Goal: Task Accomplishment & Management: Manage account settings

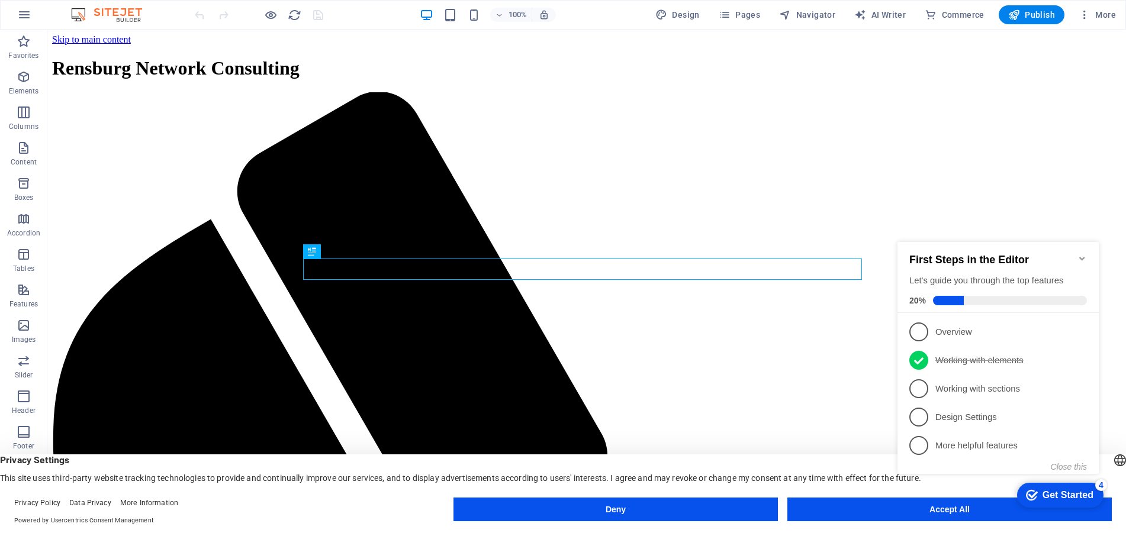
click div "checkmark Get Started 4 First Steps in the Editor Let's guide you through the t…"
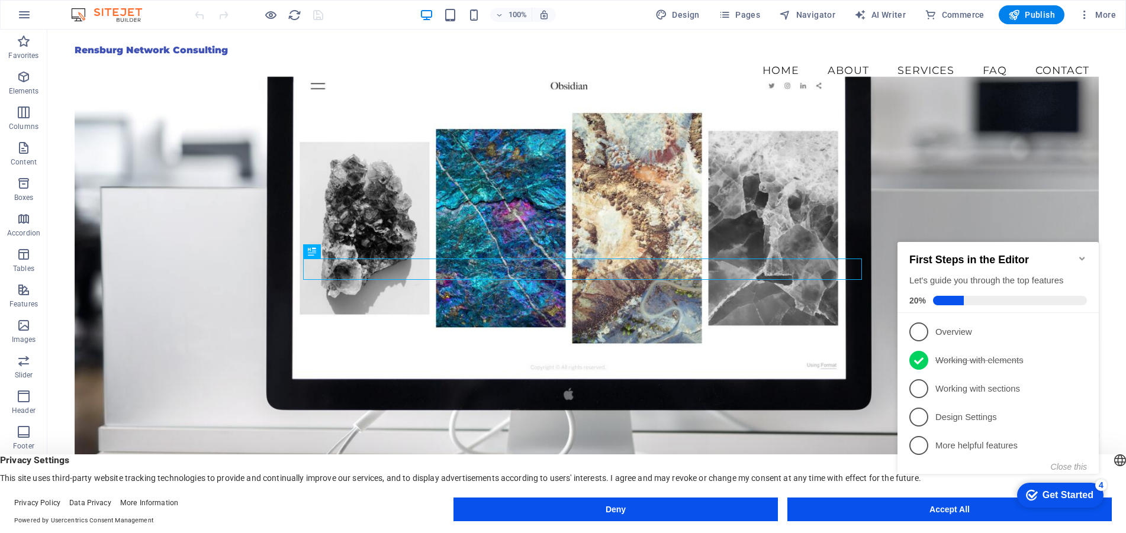
click div "checkmark Get Started 4 First Steps in the Editor Let's guide you through the t…"
click at [1101, 14] on span "More" at bounding box center [1096, 15] width 37 height 12
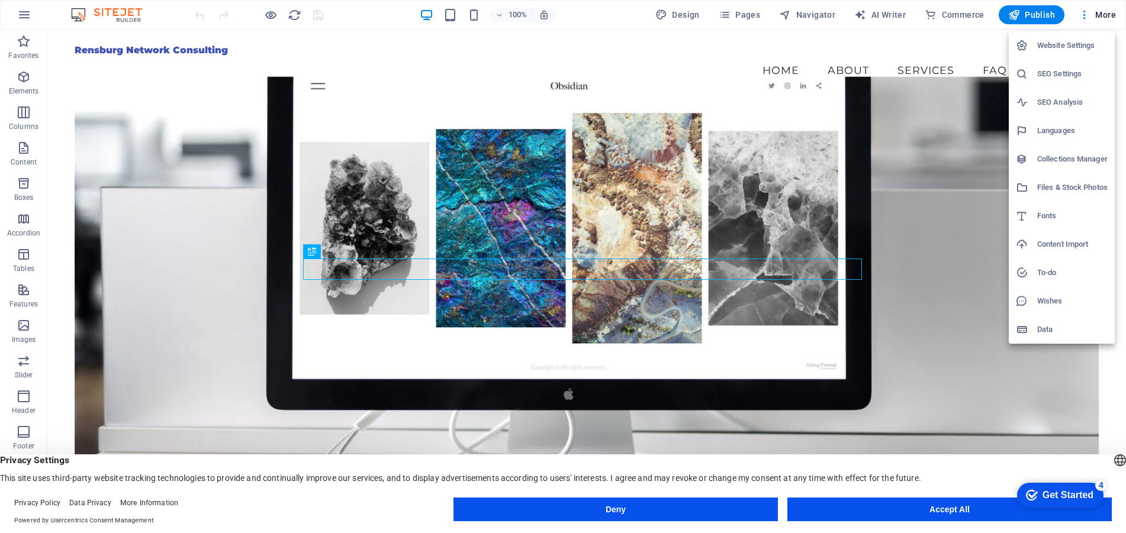
click at [1065, 46] on h6 "Website Settings" at bounding box center [1072, 45] width 70 height 14
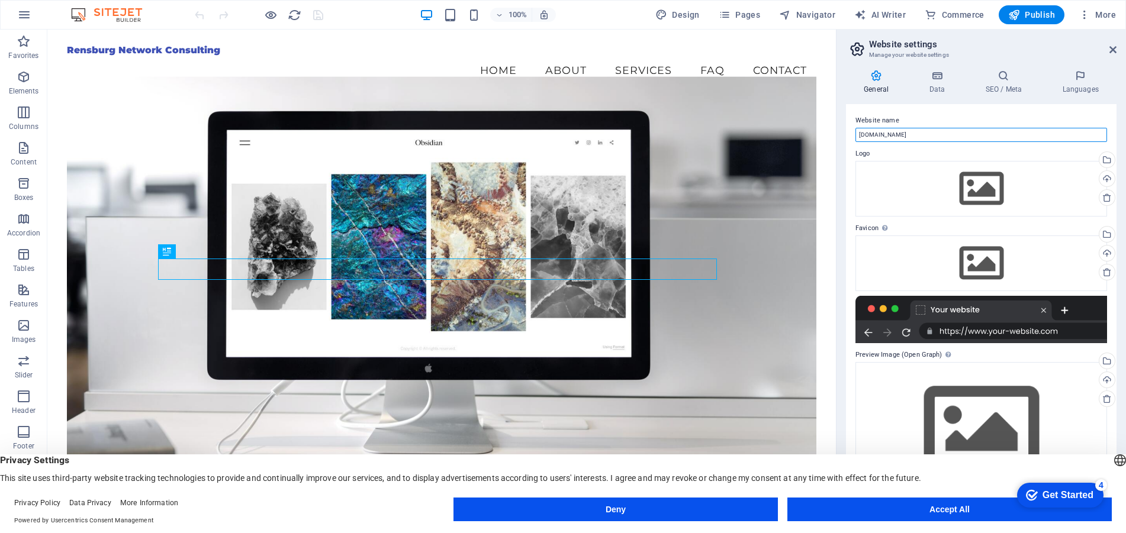
click at [898, 134] on input "[DOMAIN_NAME]" at bounding box center [981, 135] width 252 height 14
type input "[DOMAIN_NAME]"
click at [937, 79] on icon at bounding box center [936, 76] width 51 height 12
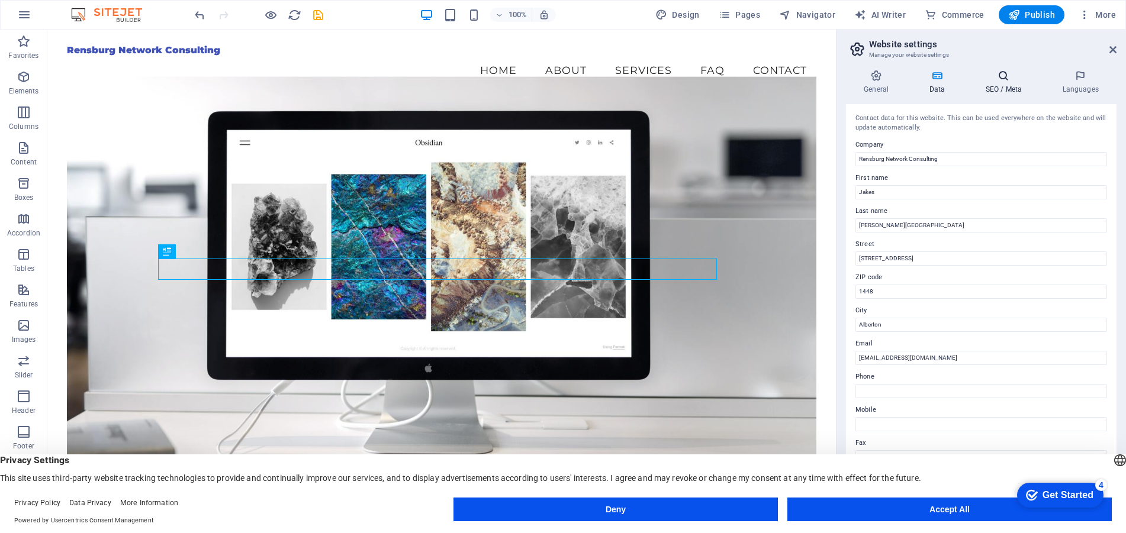
click at [1005, 78] on icon at bounding box center [1003, 76] width 72 height 12
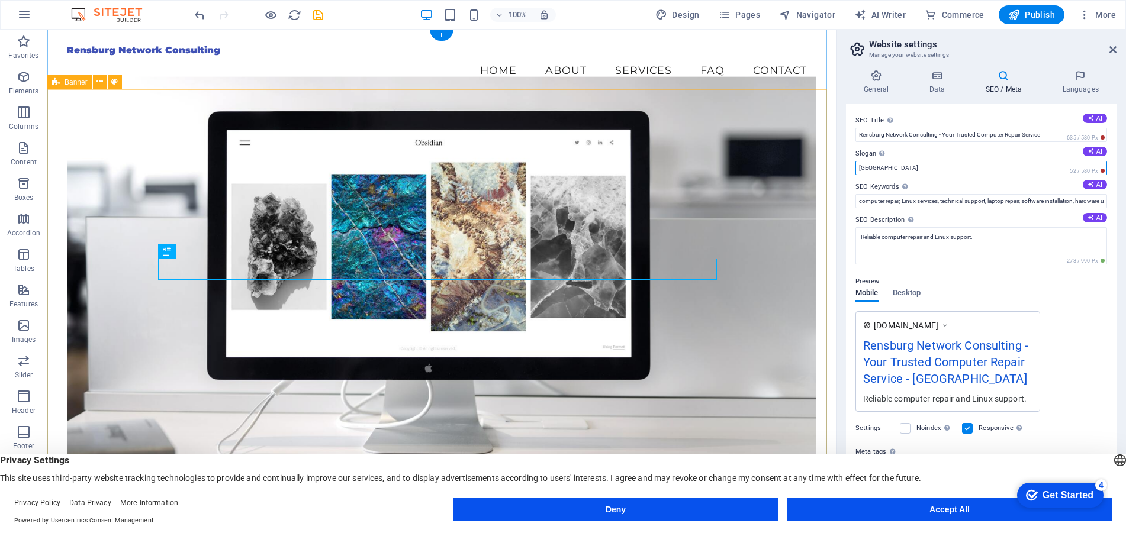
drag, startPoint x: 1049, startPoint y: 199, endPoint x: 791, endPoint y: 160, distance: 260.5
click at [868, 168] on input "[GEOGRAPHIC_DATA]" at bounding box center [981, 168] width 252 height 14
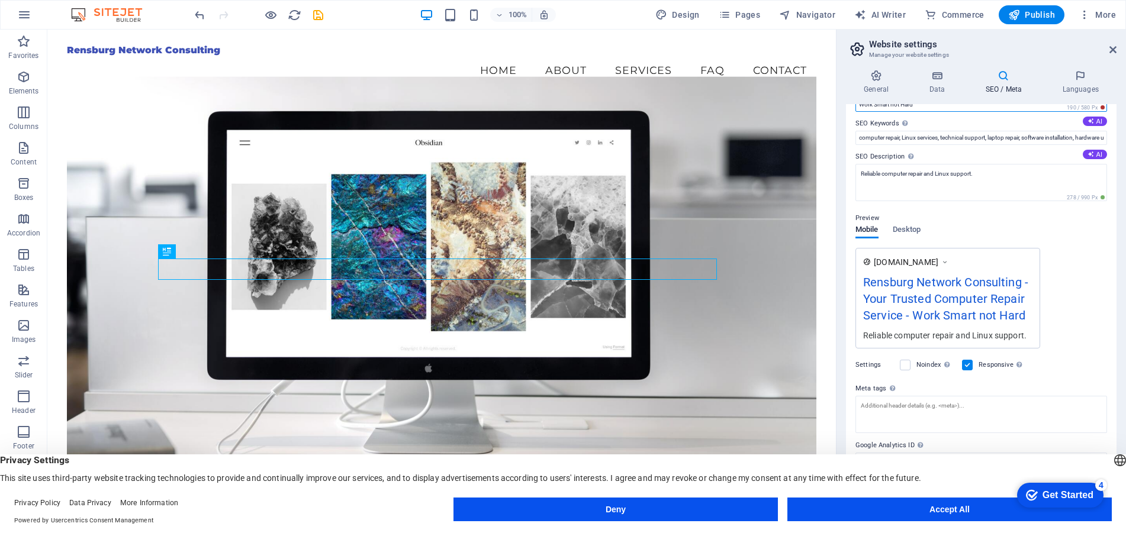
scroll to position [68, 0]
type input "Work Smart not Hard"
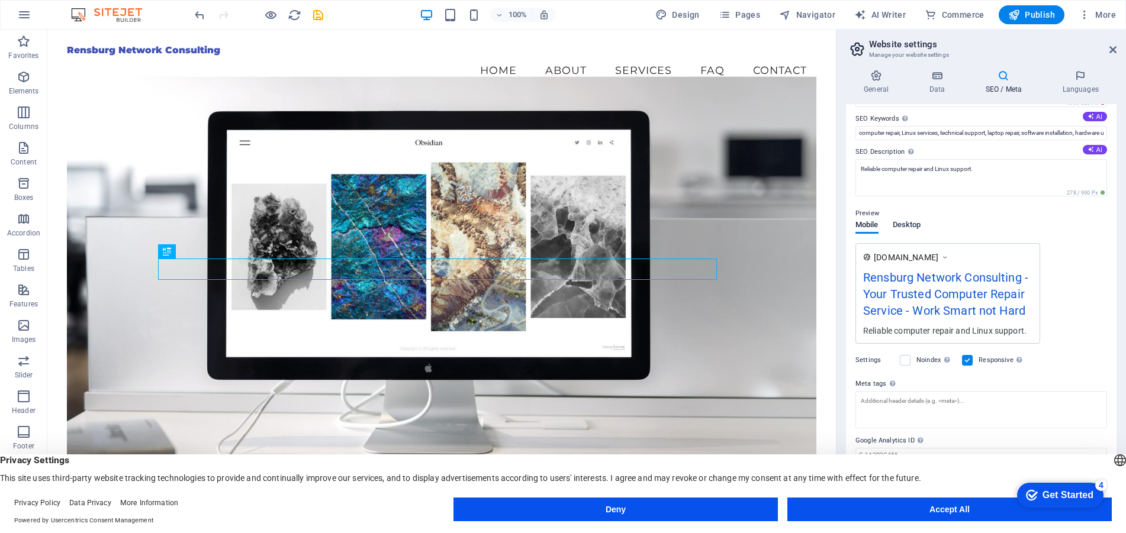
click at [912, 227] on span "Desktop" at bounding box center [906, 226] width 28 height 17
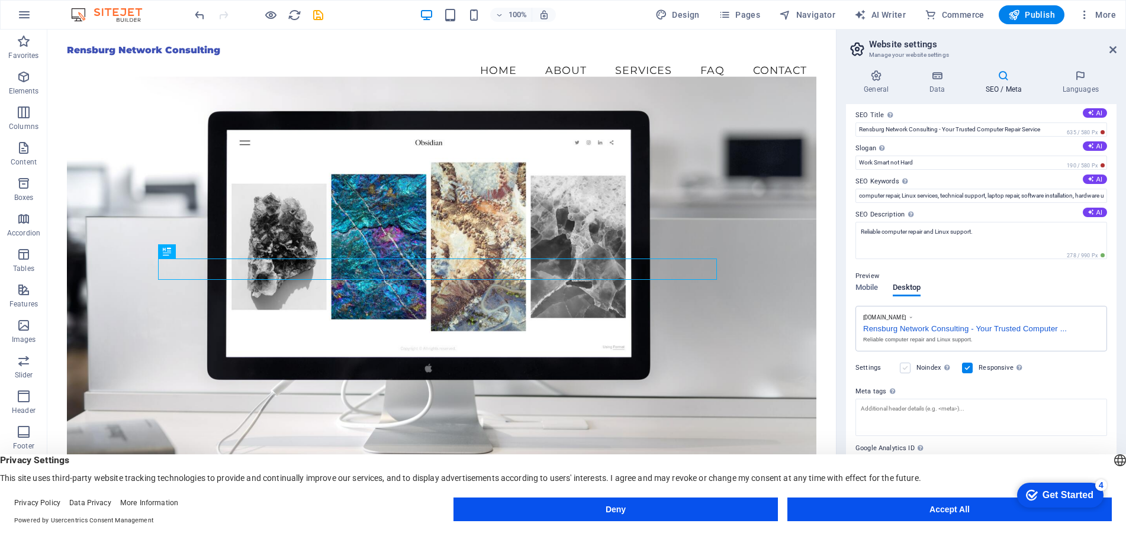
scroll to position [0, 0]
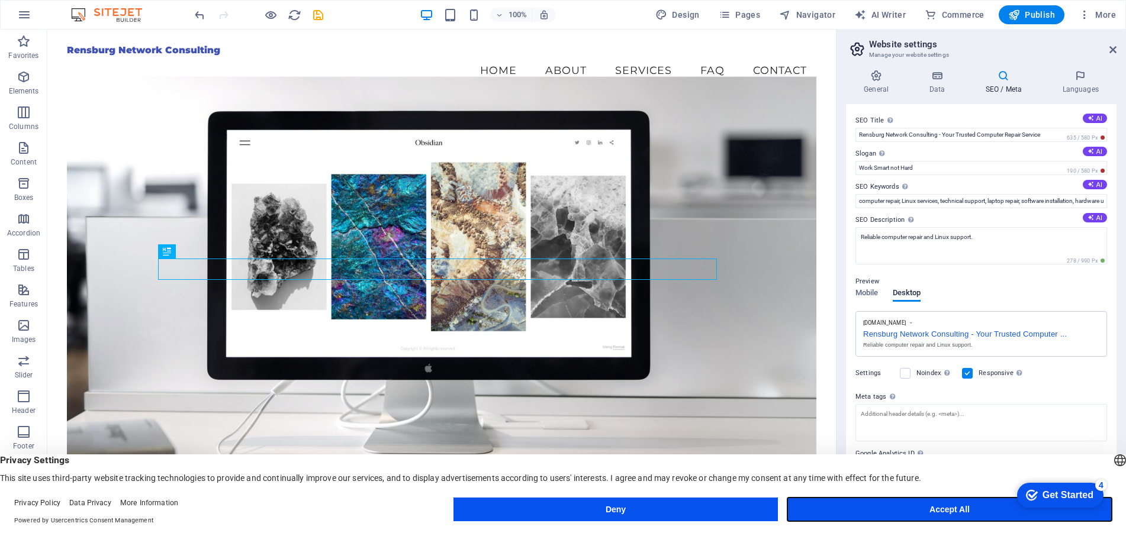
click at [932, 505] on button "Accept All" at bounding box center [949, 510] width 324 height 24
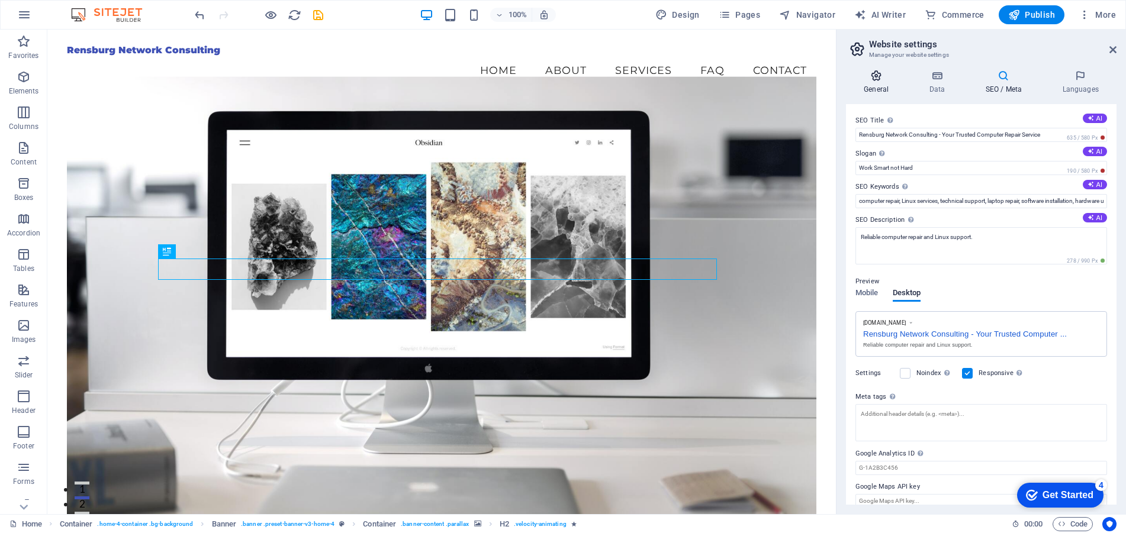
click at [878, 80] on icon at bounding box center [876, 76] width 60 height 12
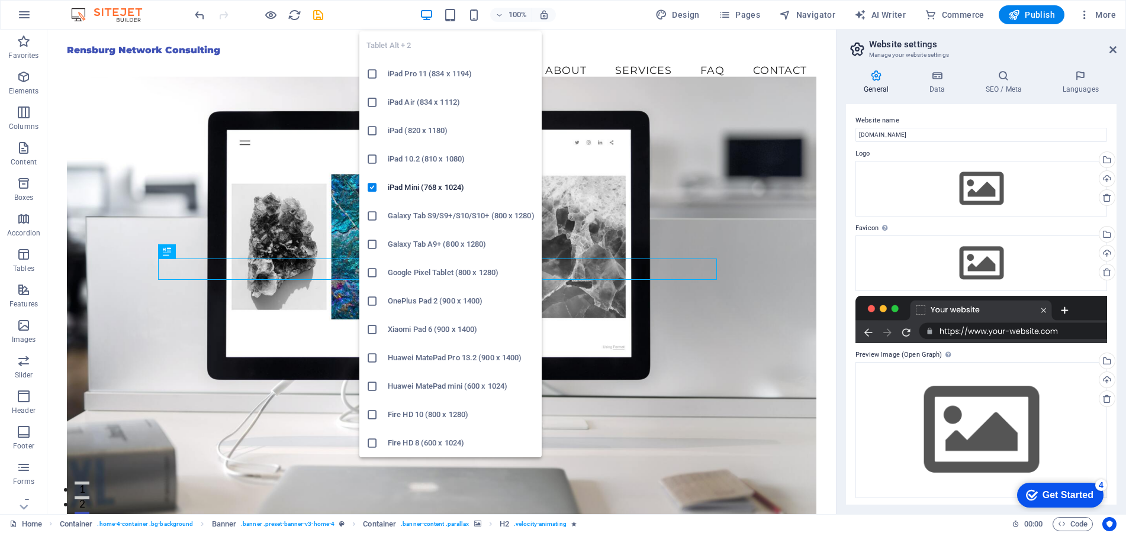
click at [395, 241] on h6 "Galaxy Tab A9+ (800 x 1280)" at bounding box center [461, 244] width 147 height 14
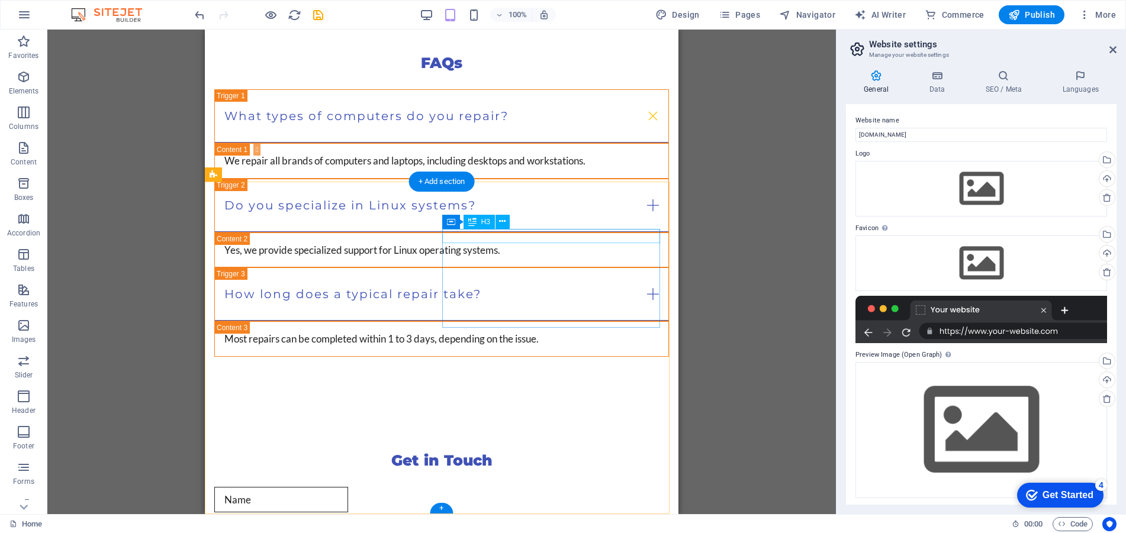
scroll to position [2684, 0]
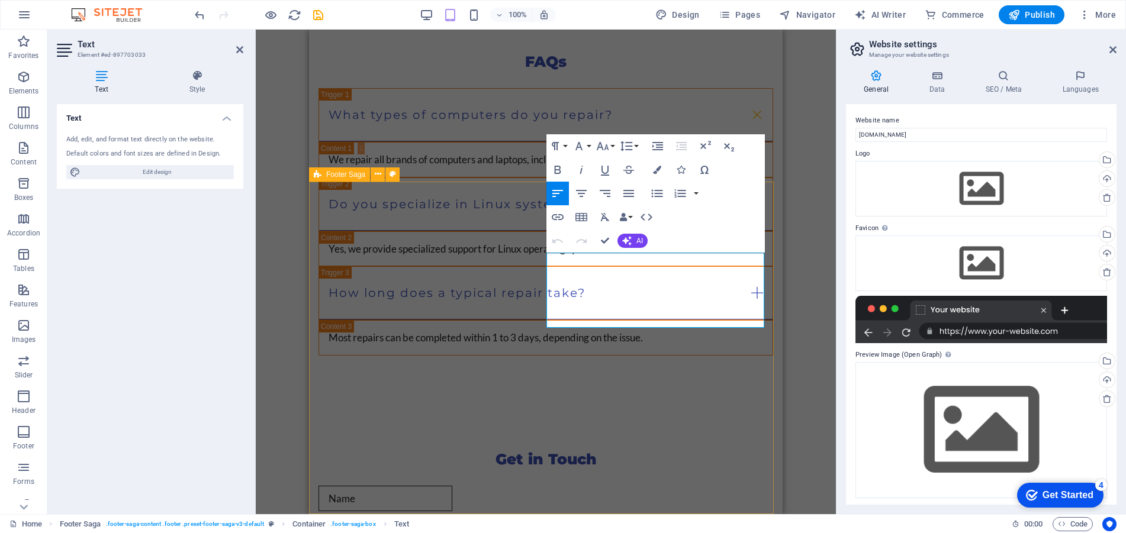
drag, startPoint x: 651, startPoint y: 319, endPoint x: 534, endPoint y: 320, distance: 117.2
drag, startPoint x: 562, startPoint y: 319, endPoint x: 550, endPoint y: 321, distance: 11.4
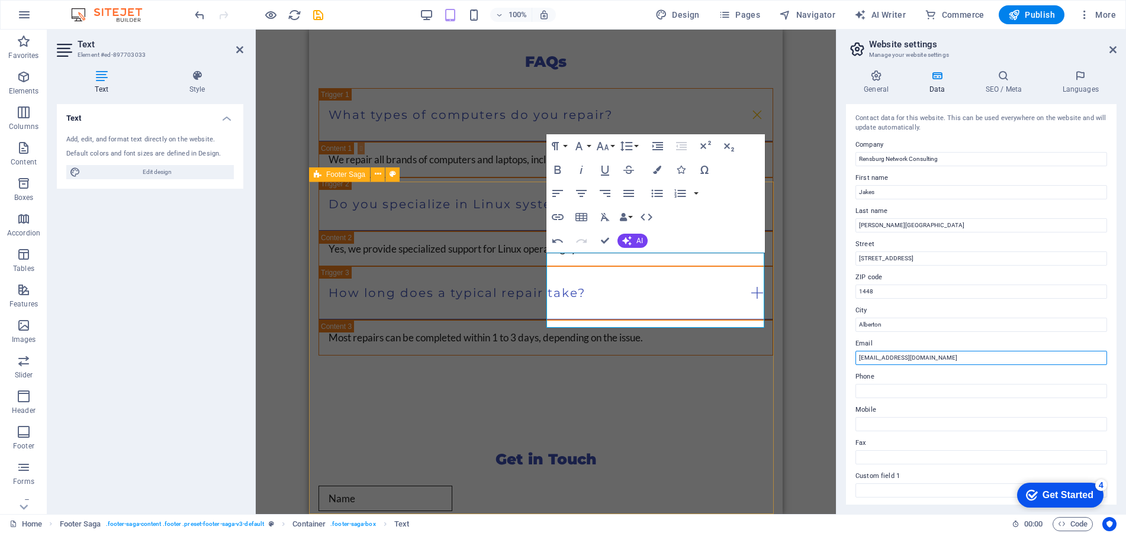
drag, startPoint x: 1227, startPoint y: 385, endPoint x: 741, endPoint y: 337, distance: 487.7
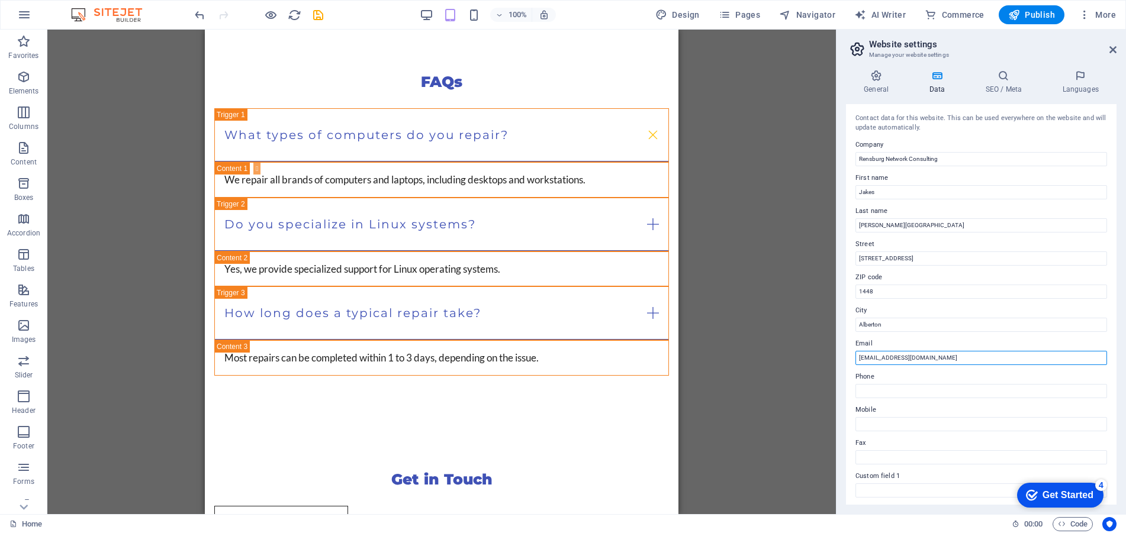
click at [888, 353] on input "[EMAIL_ADDRESS][DOMAIN_NAME]" at bounding box center [981, 358] width 252 height 14
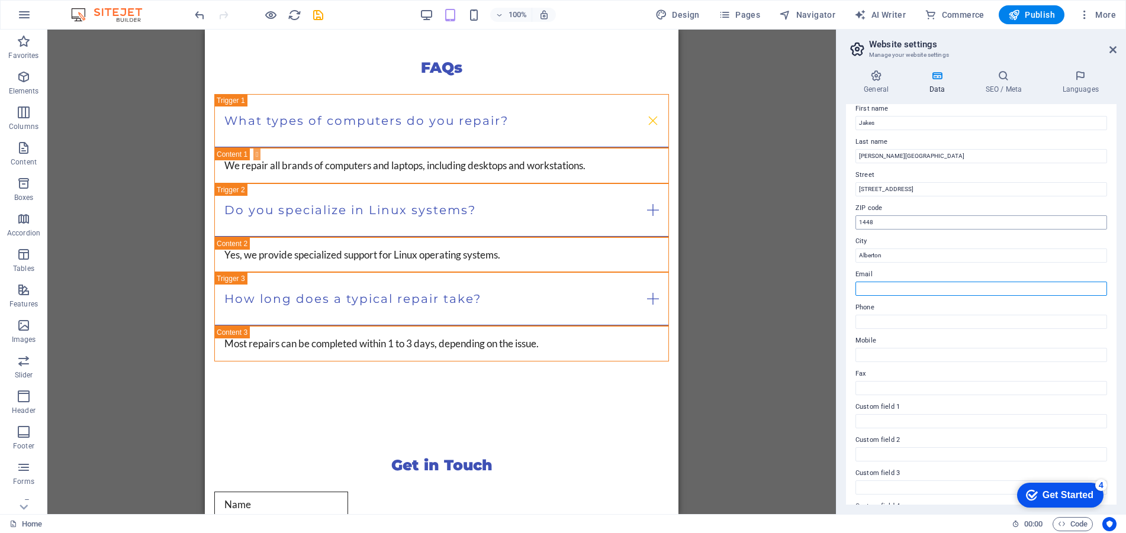
scroll to position [168, 0]
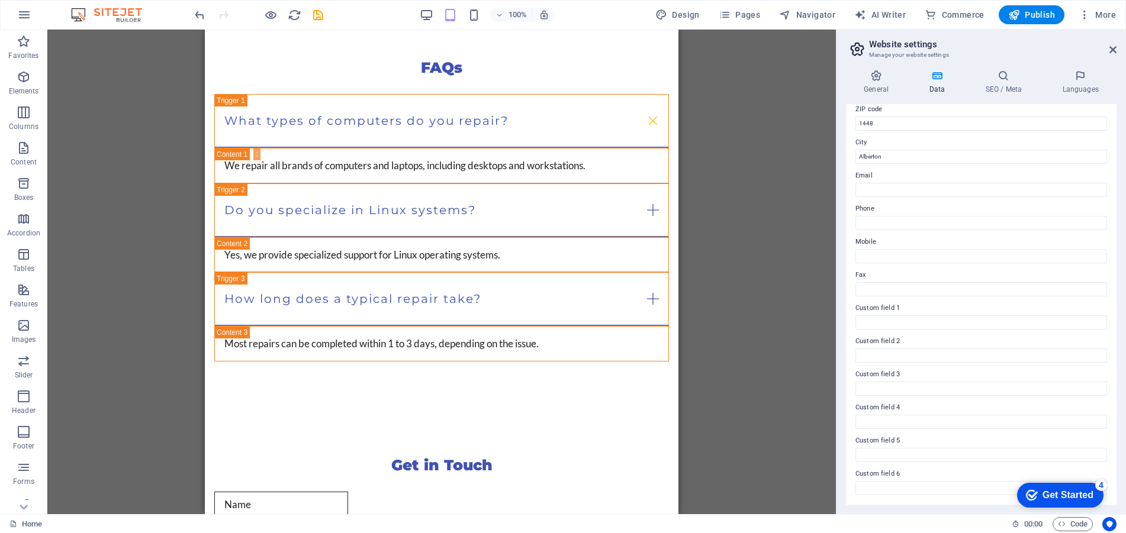
click at [1056, 492] on div "Get Started" at bounding box center [1067, 495] width 51 height 11
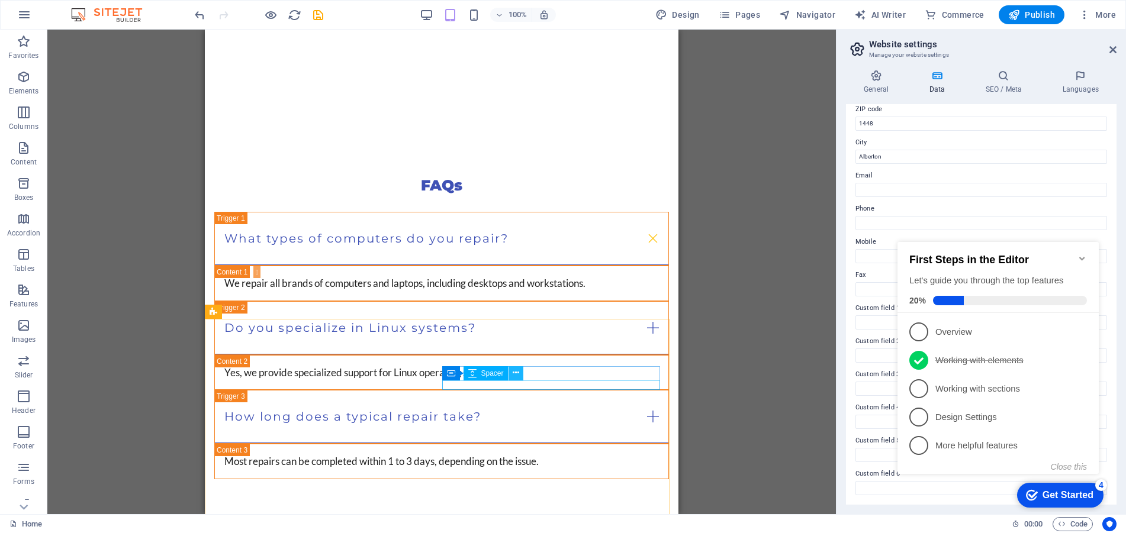
scroll to position [2546, 0]
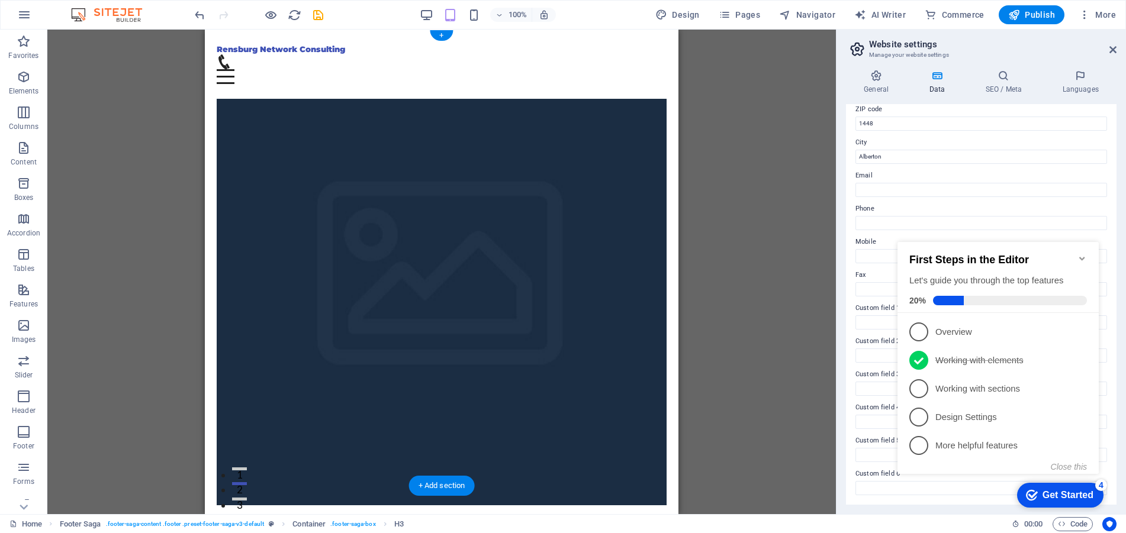
scroll to position [0, 0]
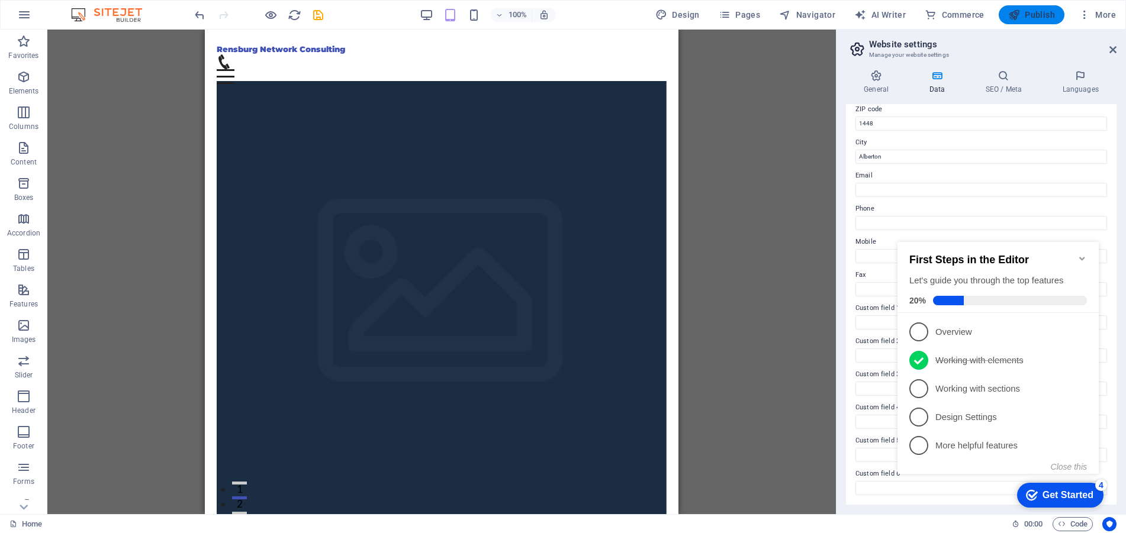
click at [1042, 11] on span "Publish" at bounding box center [1031, 15] width 47 height 12
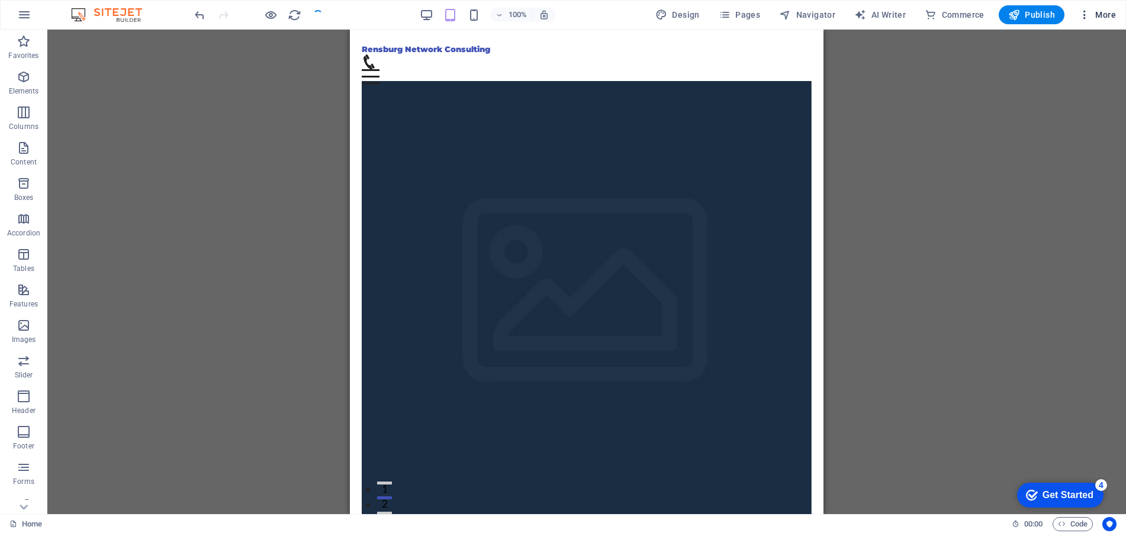
click at [1098, 18] on span "More" at bounding box center [1096, 15] width 37 height 12
